Goal: Information Seeking & Learning: Learn about a topic

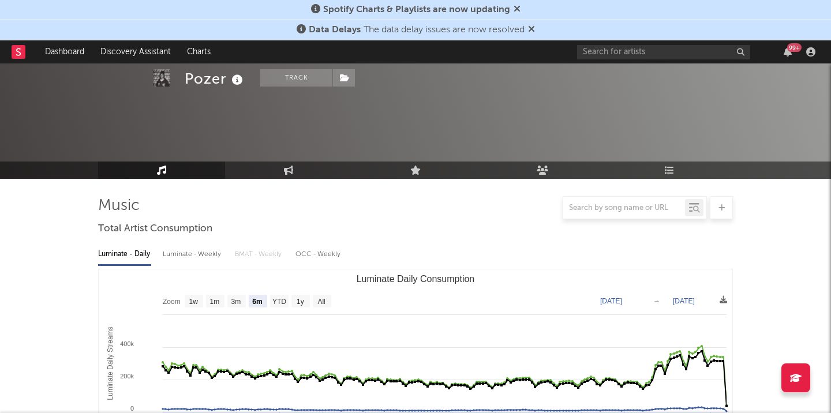
select select "6m"
select select "1w"
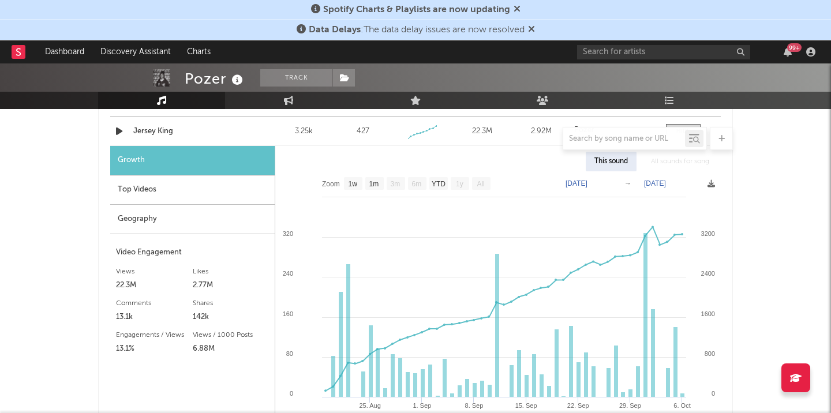
scroll to position [865, 0]
click at [646, 53] on input "text" at bounding box center [663, 52] width 173 height 14
type input "meekz"
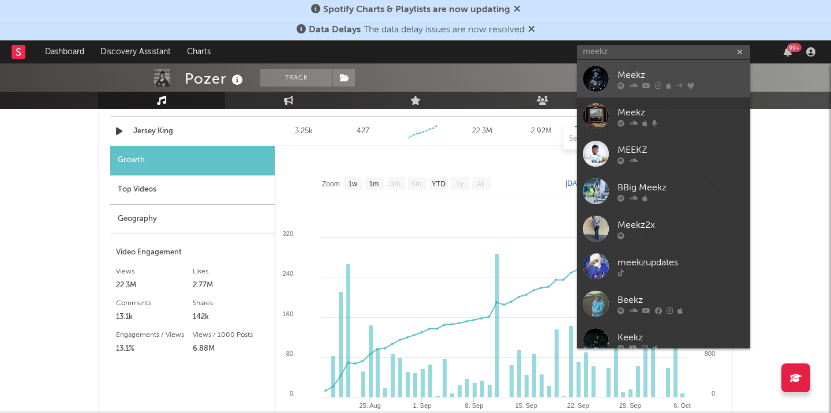
click at [596, 77] on div at bounding box center [596, 79] width 26 height 26
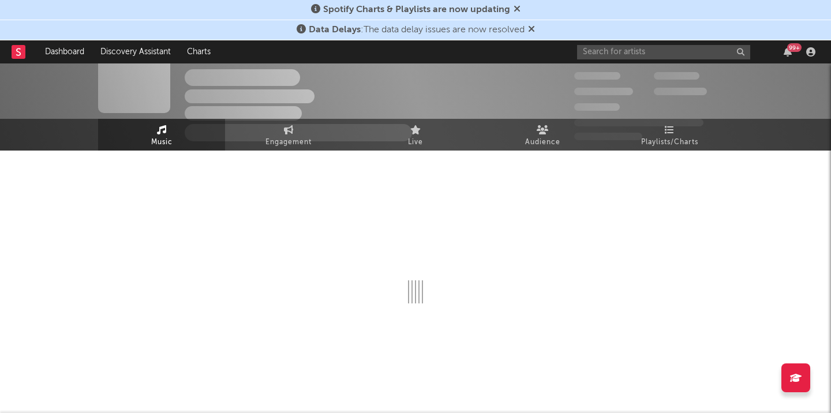
scroll to position [865, 0]
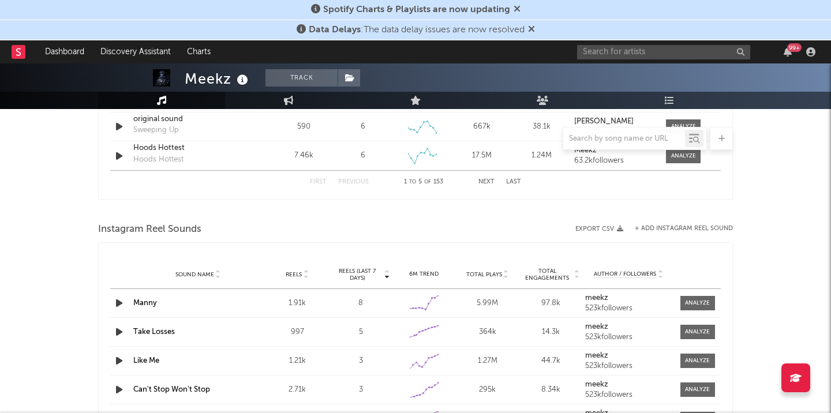
select select "6m"
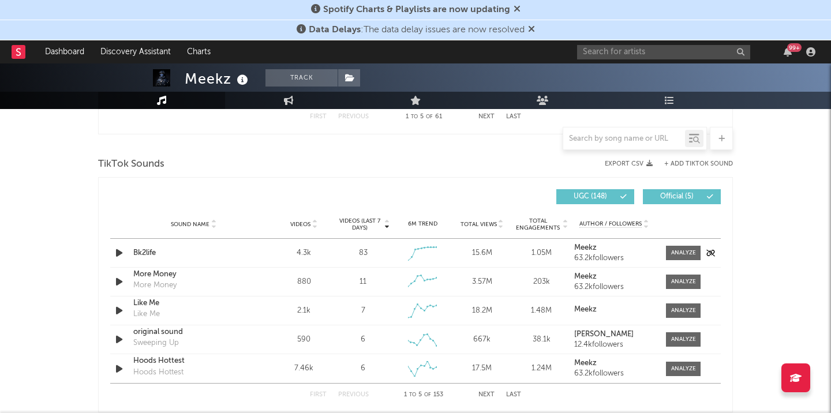
scroll to position [753, 0]
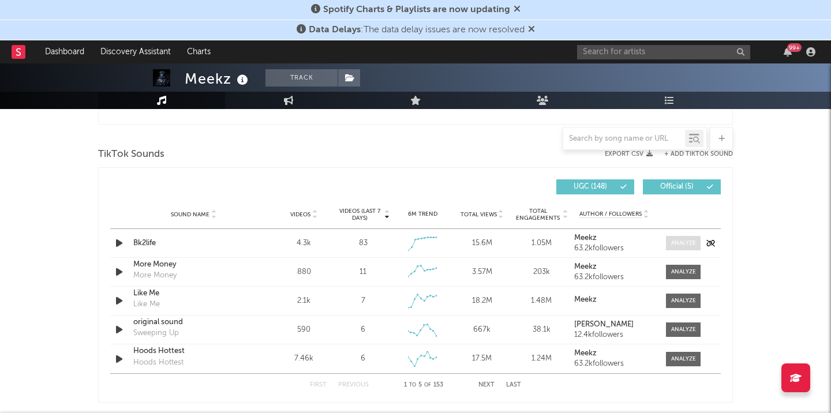
click at [678, 241] on div at bounding box center [683, 243] width 25 height 9
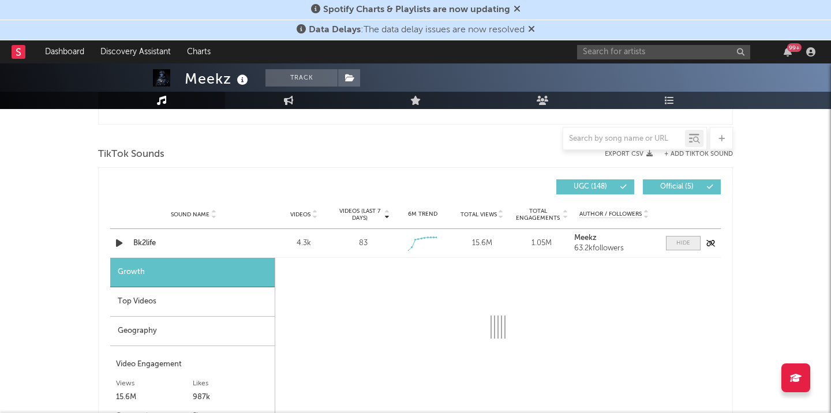
select select "1w"
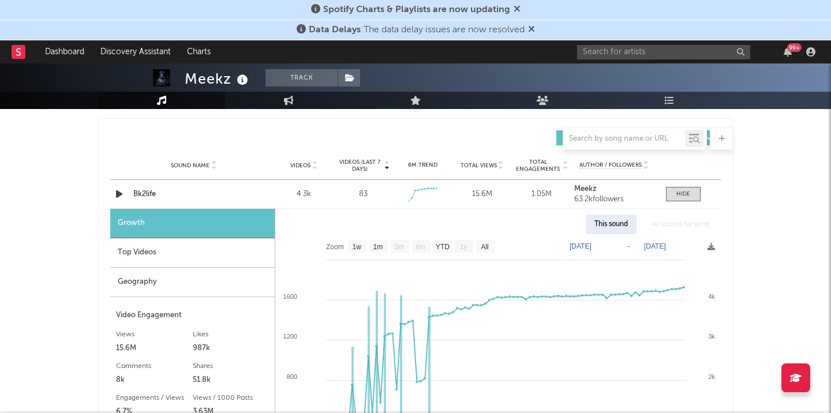
scroll to position [868, 0]
